Goal: Entertainment & Leisure: Consume media (video, audio)

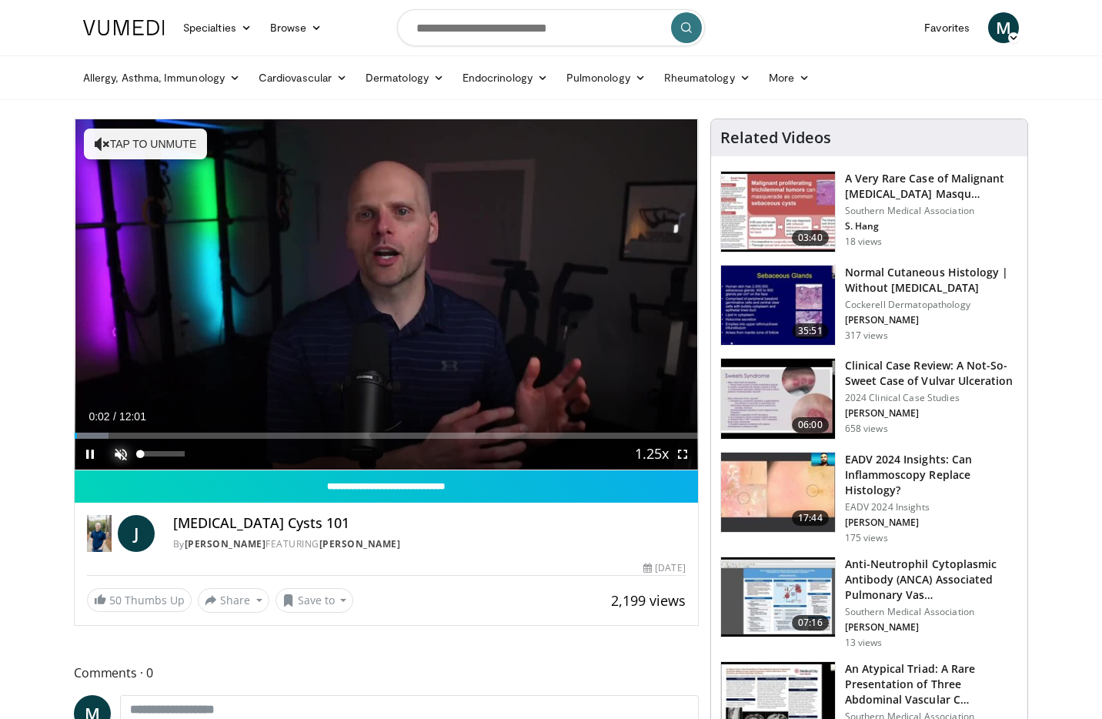
click at [116, 450] on span "Video Player" at bounding box center [120, 454] width 31 height 31
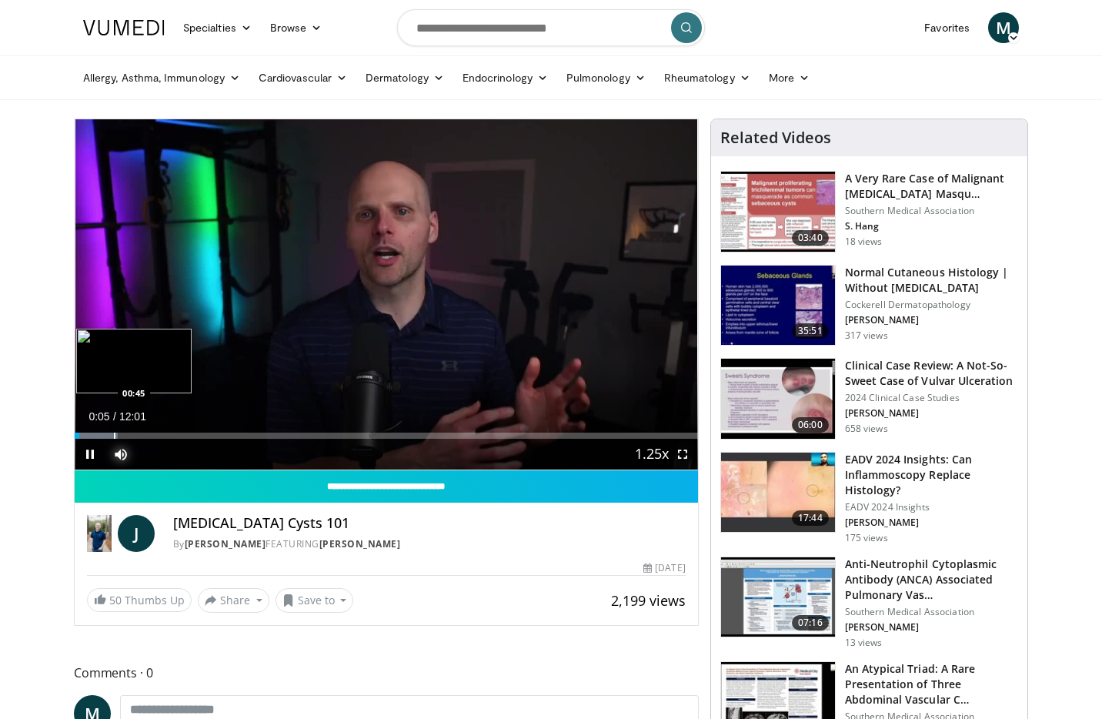
click at [114, 435] on div "Progress Bar" at bounding box center [115, 435] width 2 height 6
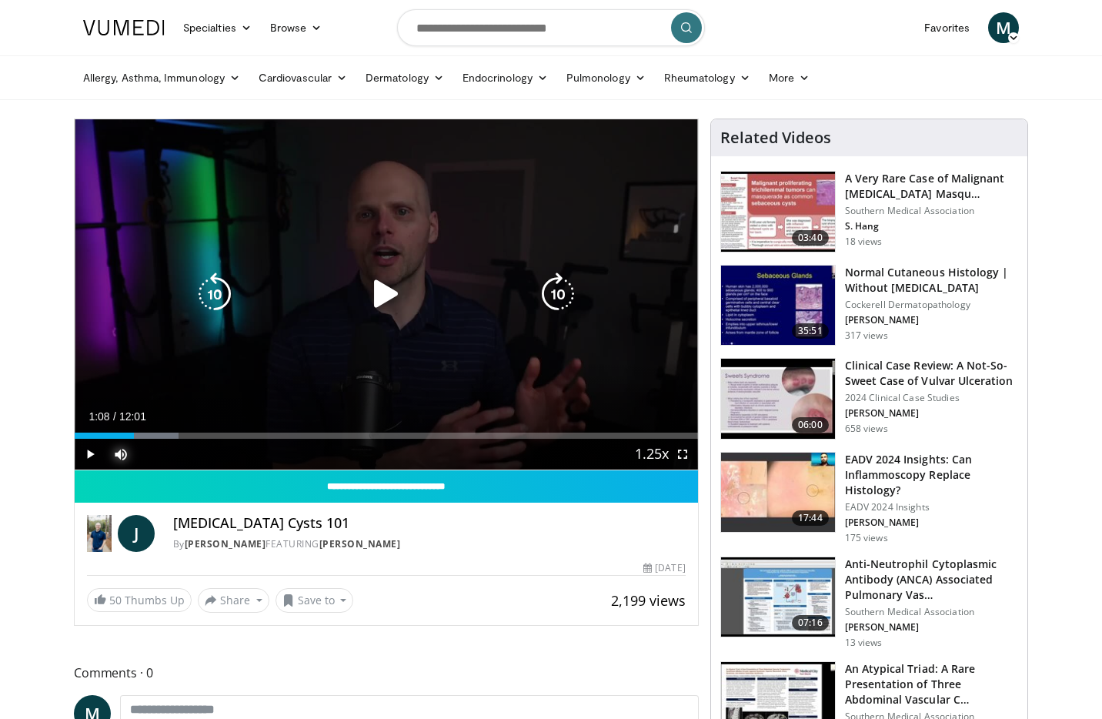
click at [134, 433] on div "Progress Bar" at bounding box center [139, 435] width 78 height 6
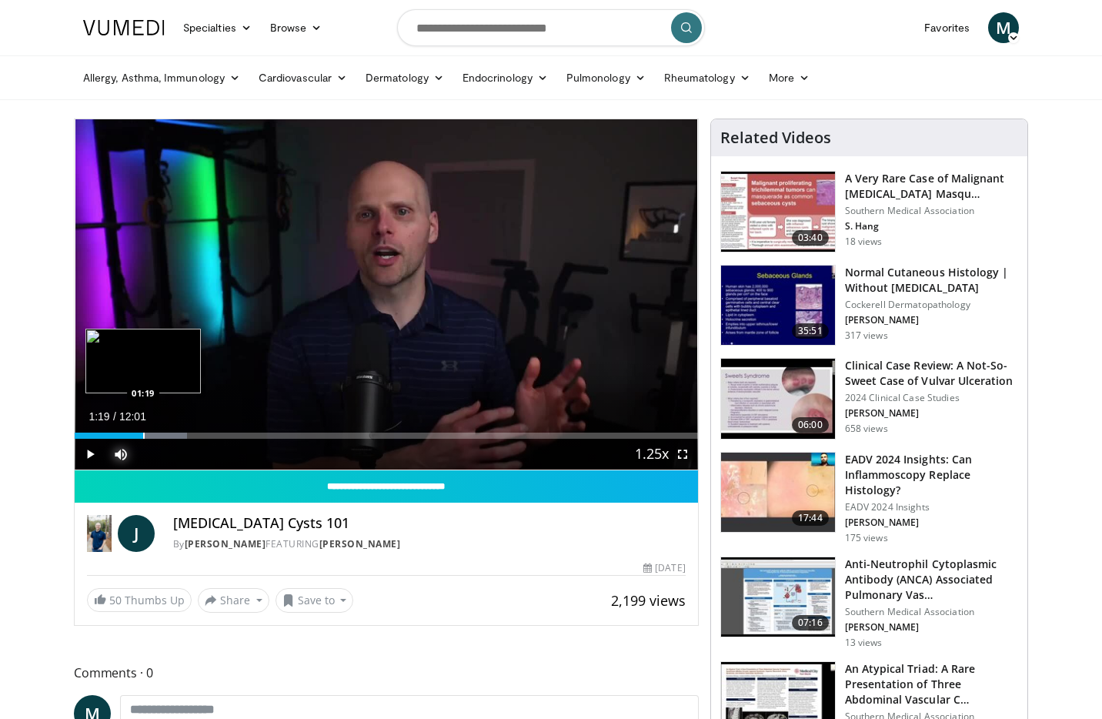
click at [143, 434] on div "Progress Bar" at bounding box center [144, 435] width 2 height 6
click at [159, 434] on div "Progress Bar" at bounding box center [160, 435] width 2 height 6
click at [172, 434] on div "Progress Bar" at bounding box center [173, 435] width 2 height 6
click at [193, 431] on div "Loaded : 26.11% 02:05 02:17" at bounding box center [386, 431] width 623 height 15
click at [206, 433] on div "Progress Bar" at bounding box center [207, 435] width 2 height 6
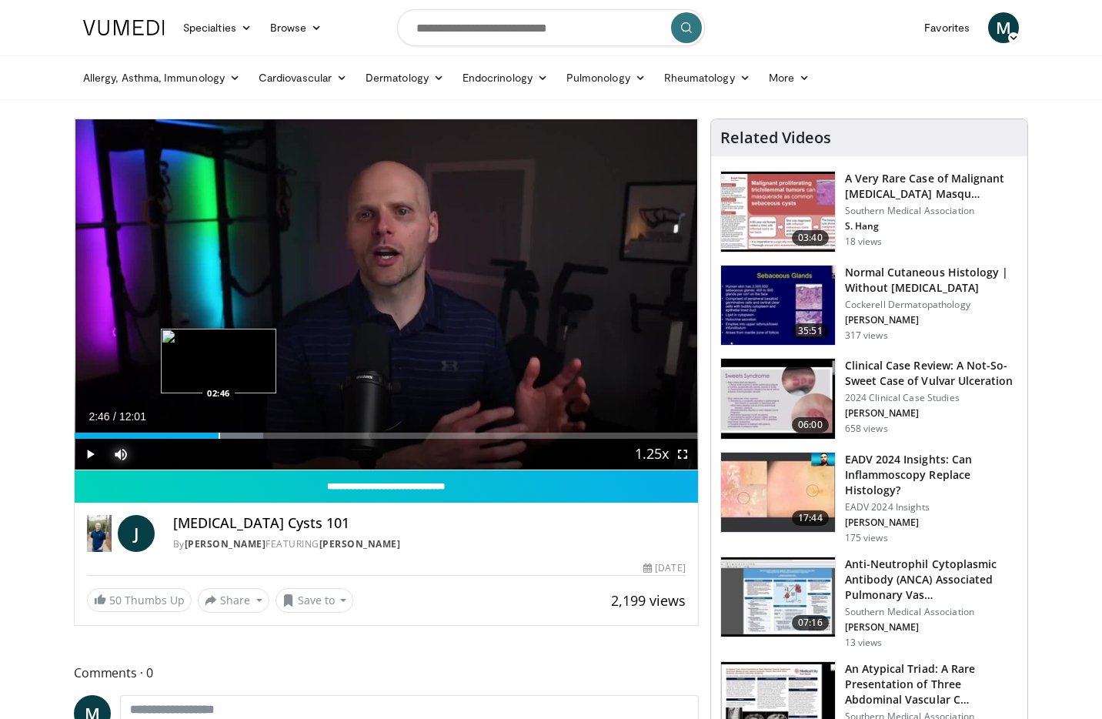
click at [219, 433] on div "Progress Bar" at bounding box center [220, 435] width 2 height 6
click at [234, 435] on div "Progress Bar" at bounding box center [235, 435] width 2 height 6
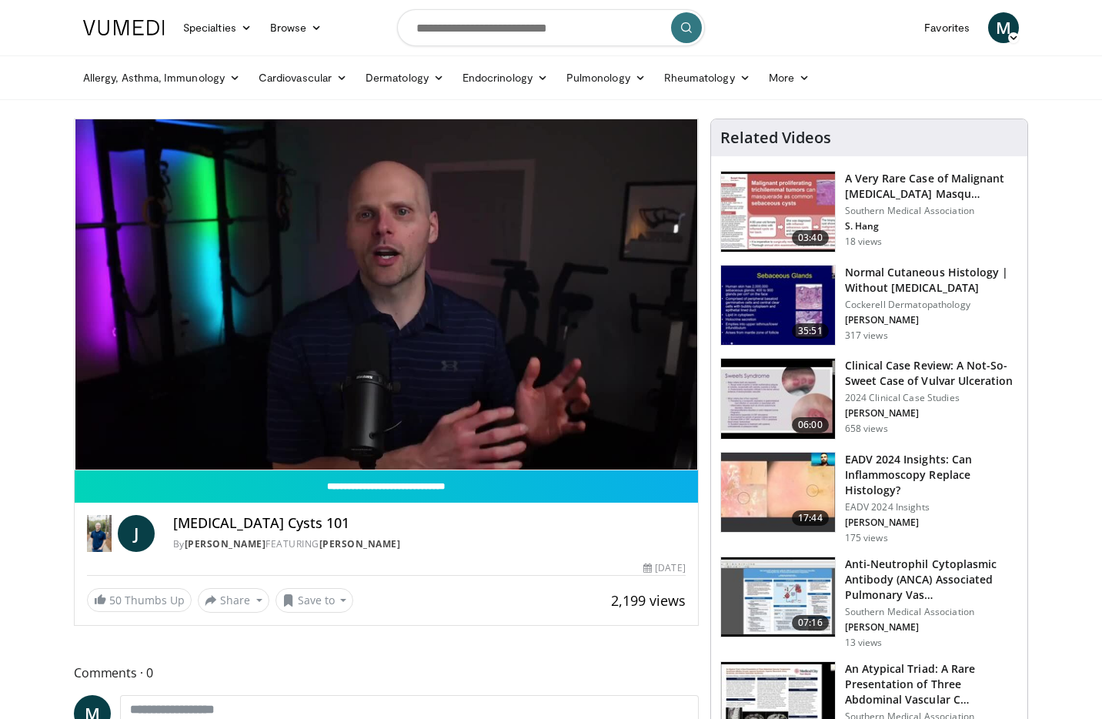
click at [246, 434] on video-js "**********" at bounding box center [386, 294] width 623 height 351
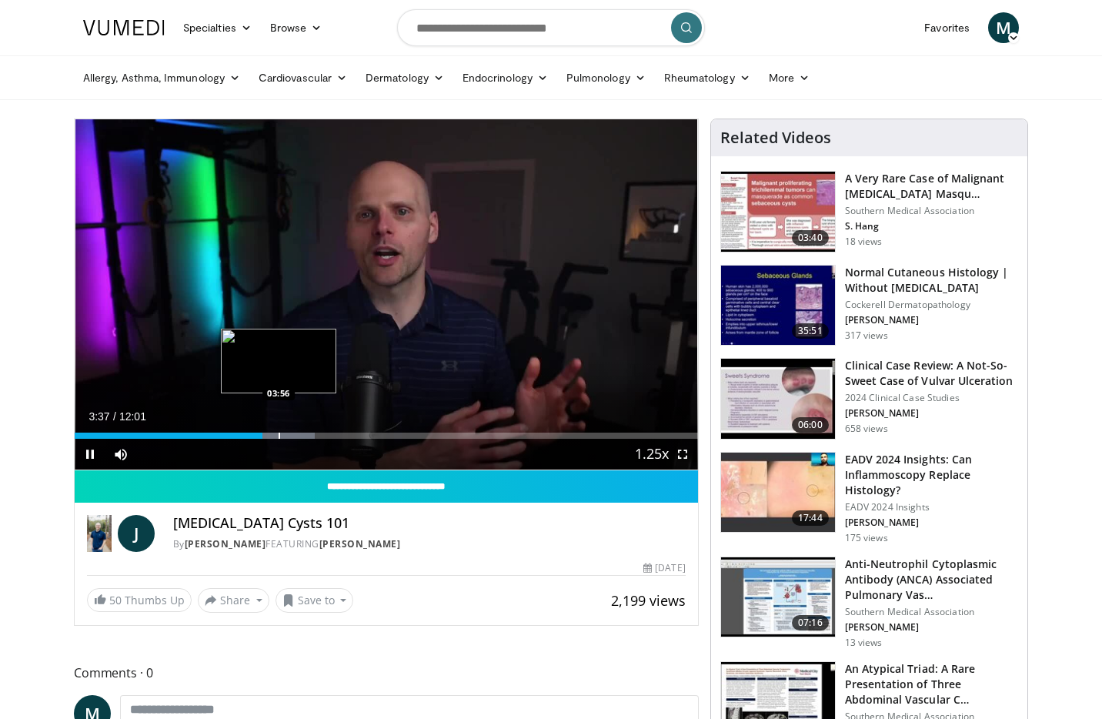
click at [279, 434] on div "Progress Bar" at bounding box center [280, 435] width 2 height 6
click at [295, 436] on div "Progress Bar" at bounding box center [296, 435] width 2 height 6
click at [345, 434] on div "Progress Bar" at bounding box center [346, 435] width 2 height 6
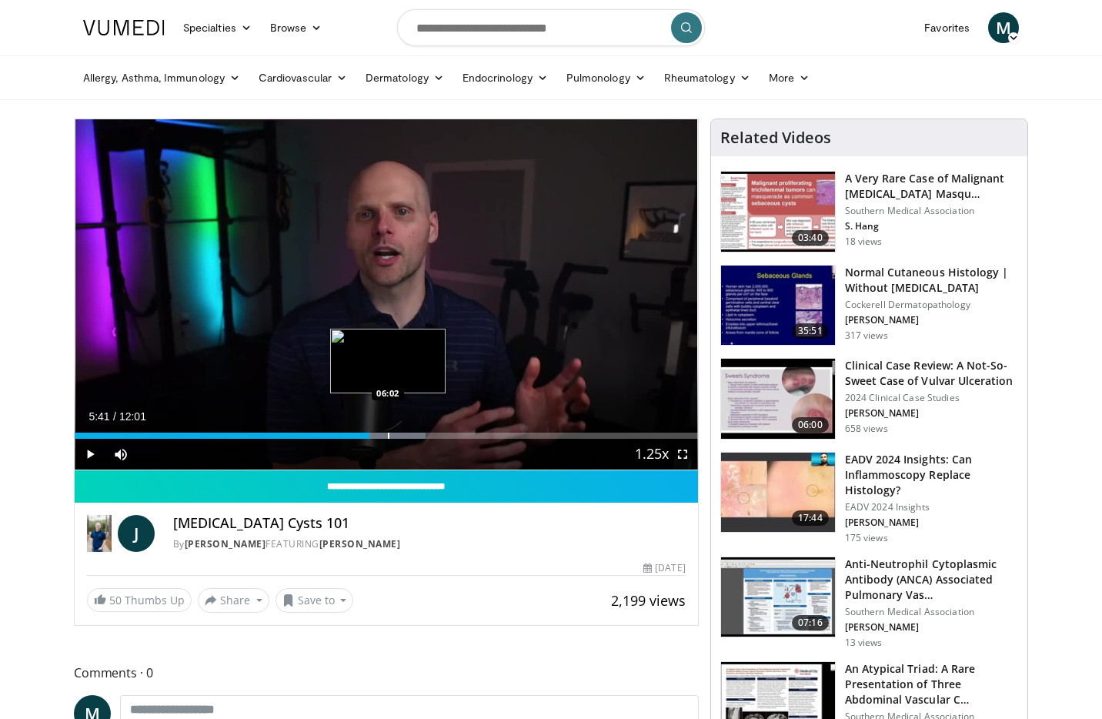
click at [388, 436] on div "Progress Bar" at bounding box center [389, 435] width 2 height 6
click at [406, 435] on div "Progress Bar" at bounding box center [407, 435] width 2 height 6
click at [430, 435] on div "Progress Bar" at bounding box center [431, 435] width 2 height 6
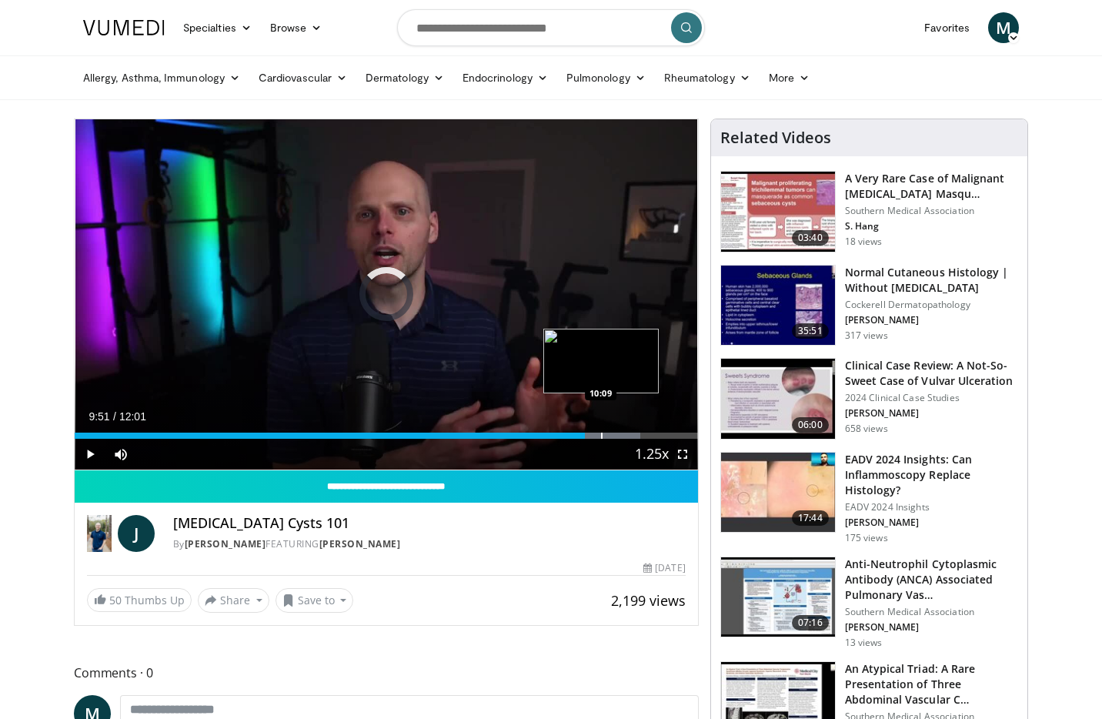
click at [601, 438] on div "Progress Bar" at bounding box center [602, 435] width 2 height 6
click at [619, 436] on div "Progress Bar" at bounding box center [620, 435] width 2 height 6
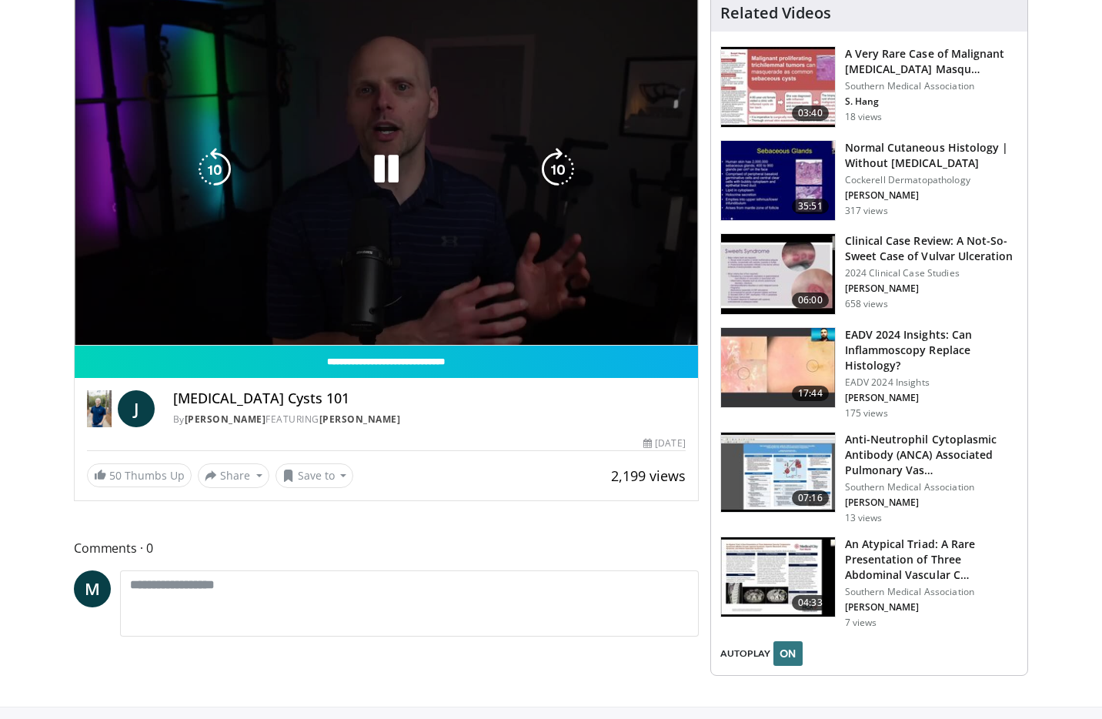
scroll to position [245, 0]
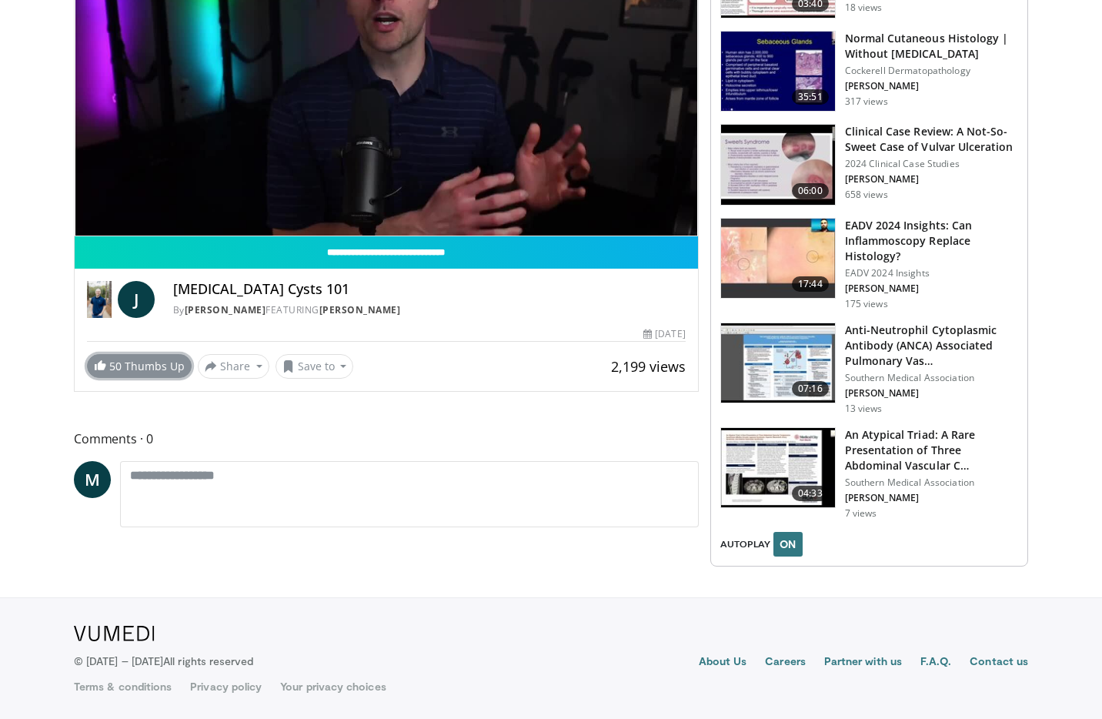
click at [115, 359] on span "50" at bounding box center [115, 366] width 12 height 15
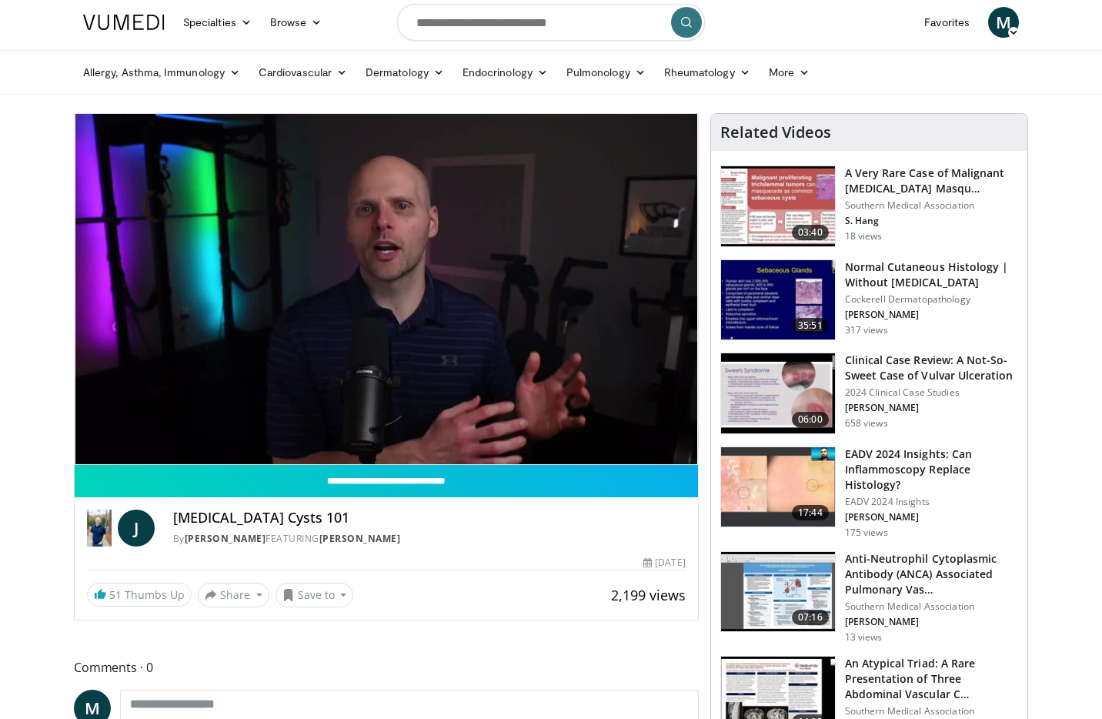
scroll to position [0, 0]
